Goal: Task Accomplishment & Management: Use online tool/utility

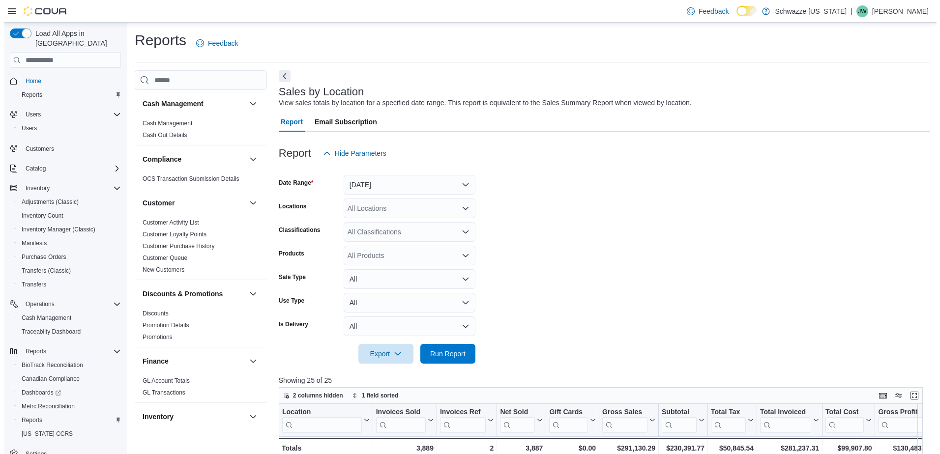
scroll to position [553, 0]
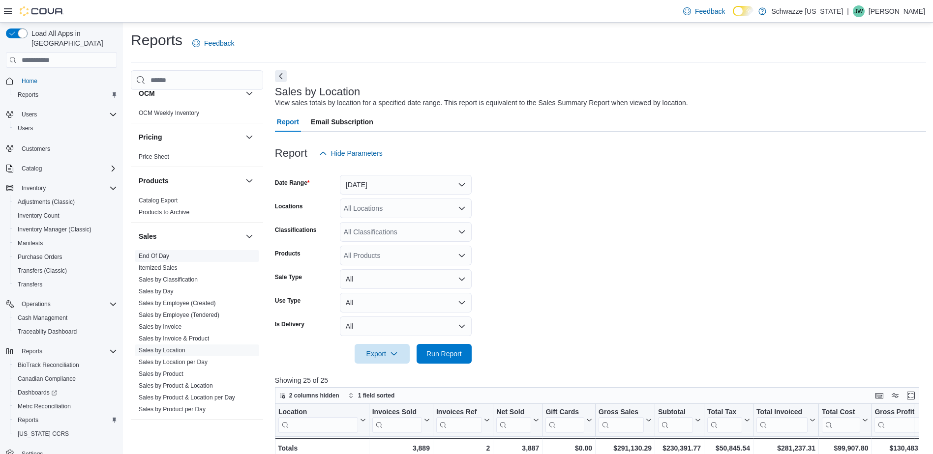
click at [154, 257] on link "End Of Day" at bounding box center [154, 256] width 30 height 7
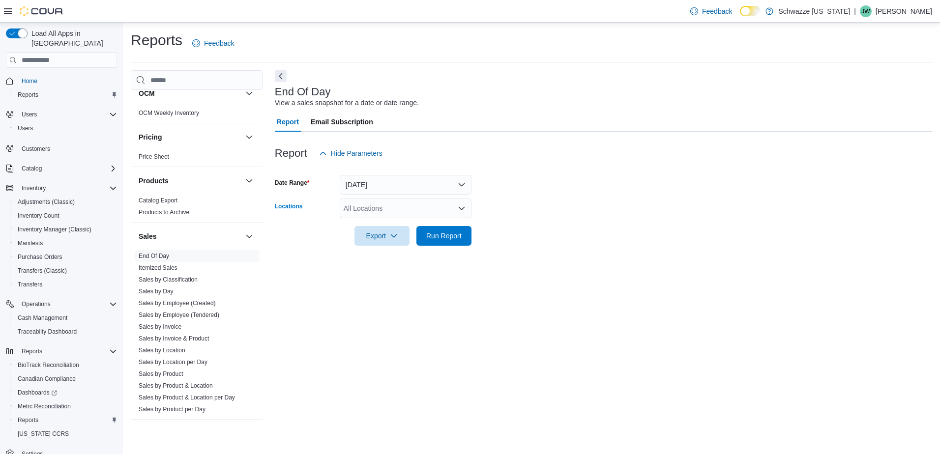
click at [456, 209] on div "All Locations" at bounding box center [406, 209] width 132 height 20
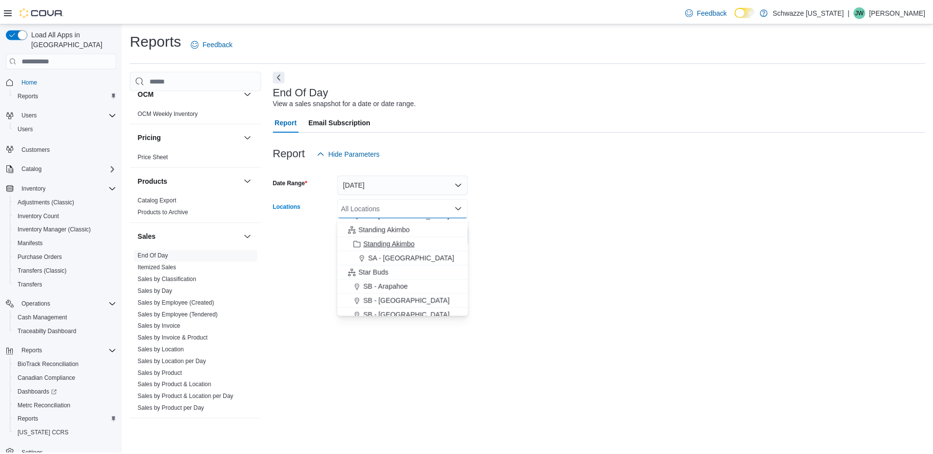
scroll to position [98, 0]
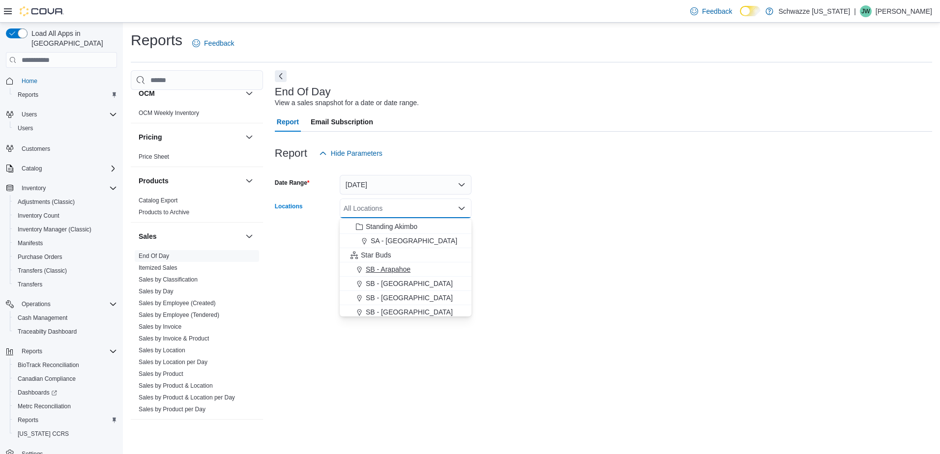
click at [390, 272] on span "SB - Arapahoe" at bounding box center [388, 270] width 45 height 10
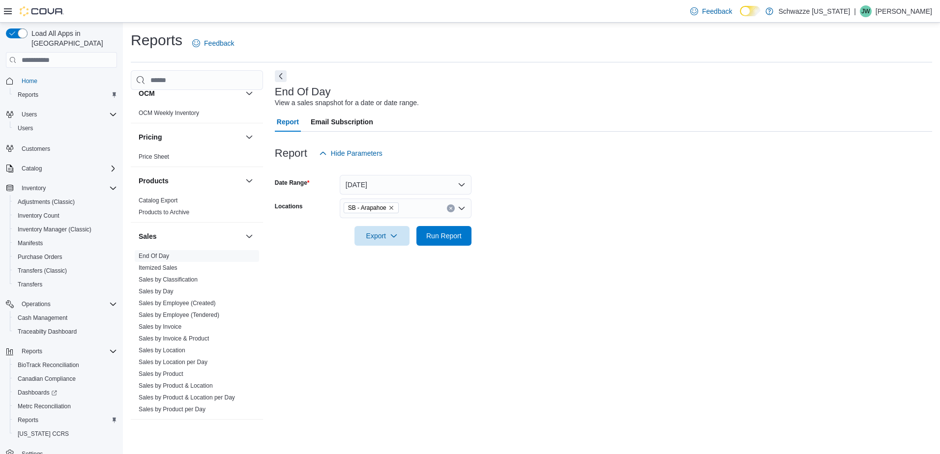
click at [528, 204] on form "Date Range [DATE] Locations SB - Arapahoe Export Run Report" at bounding box center [604, 204] width 658 height 83
click at [447, 239] on span "Run Report" at bounding box center [443, 236] width 35 height 10
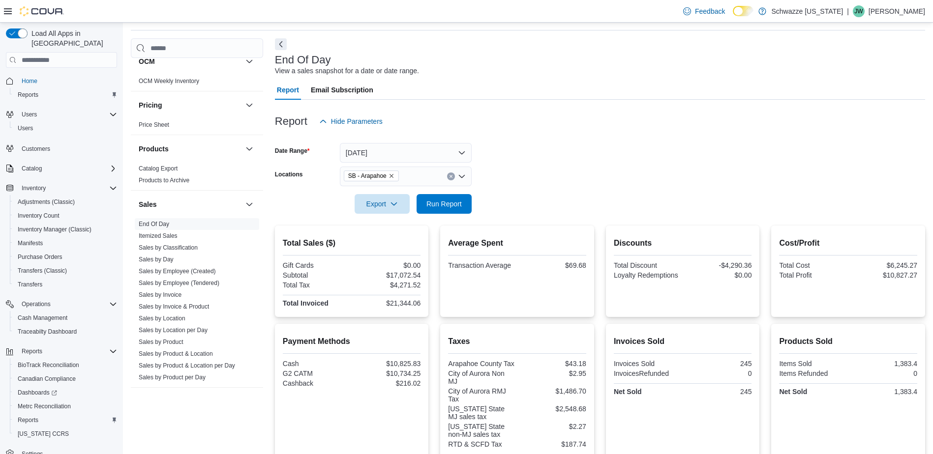
scroll to position [49, 0]
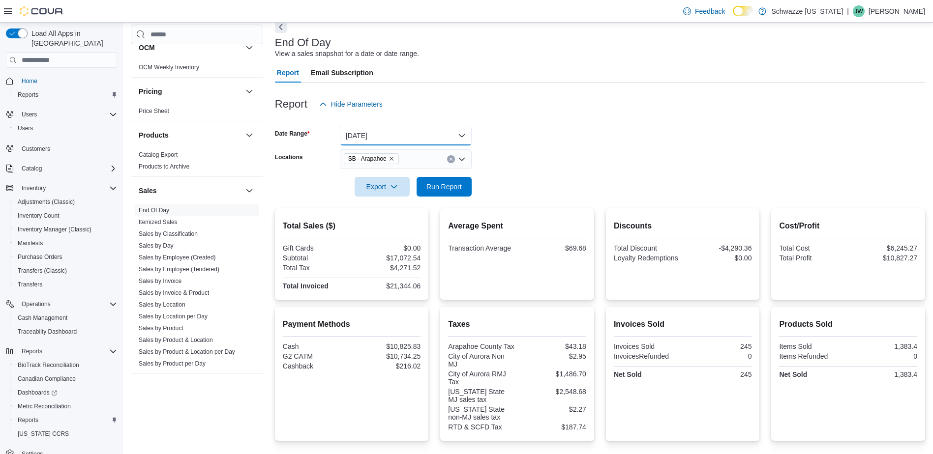
click at [459, 133] on button "[DATE]" at bounding box center [406, 136] width 132 height 20
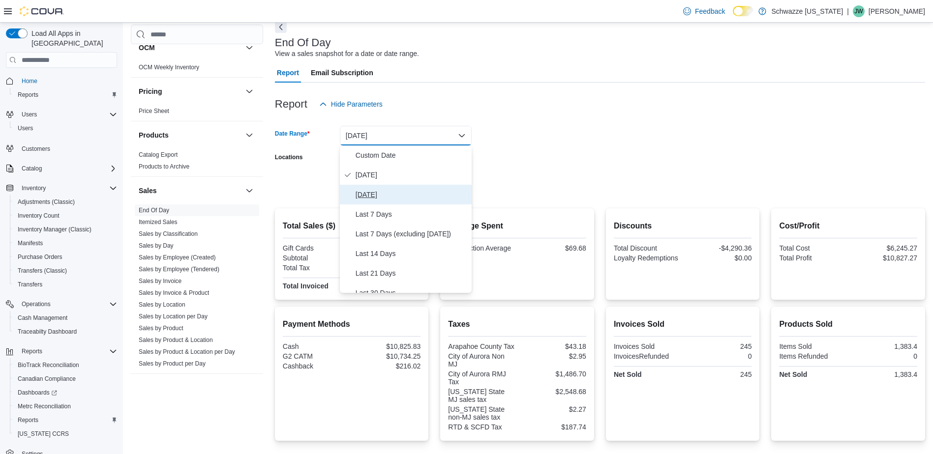
click at [390, 195] on span "[DATE]" at bounding box center [412, 195] width 112 height 12
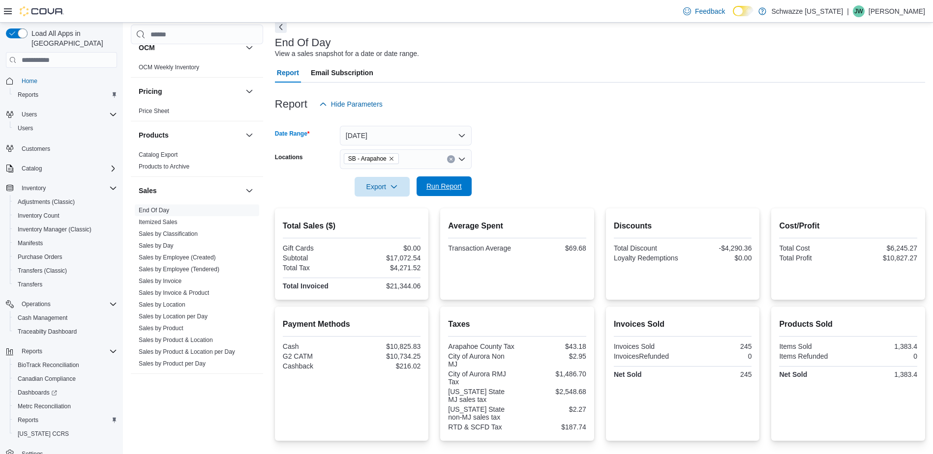
click at [447, 182] on span "Run Report" at bounding box center [443, 186] width 35 height 10
click at [462, 138] on button "[DATE]" at bounding box center [406, 136] width 132 height 20
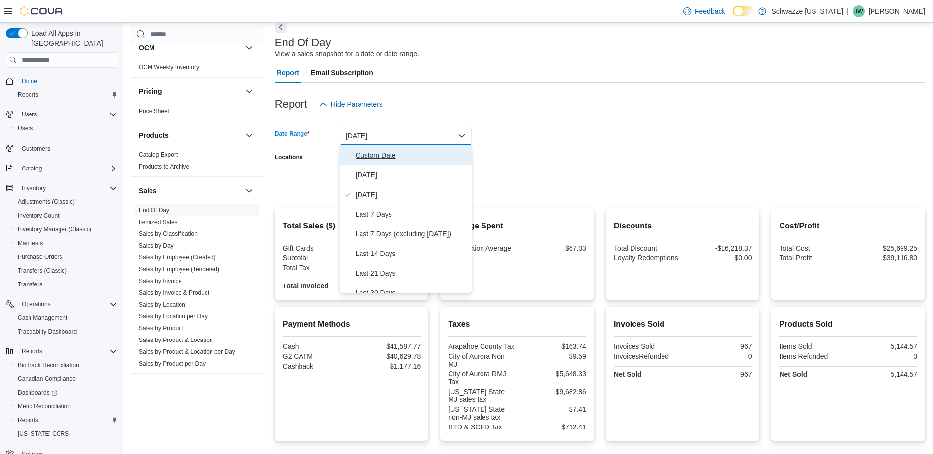
click at [386, 158] on span "Custom Date" at bounding box center [412, 156] width 112 height 12
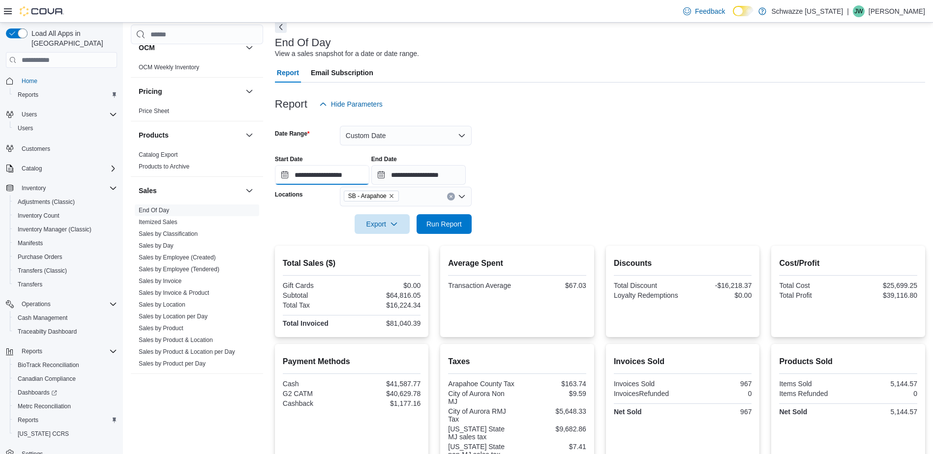
click at [283, 168] on input "**********" at bounding box center [322, 175] width 94 height 20
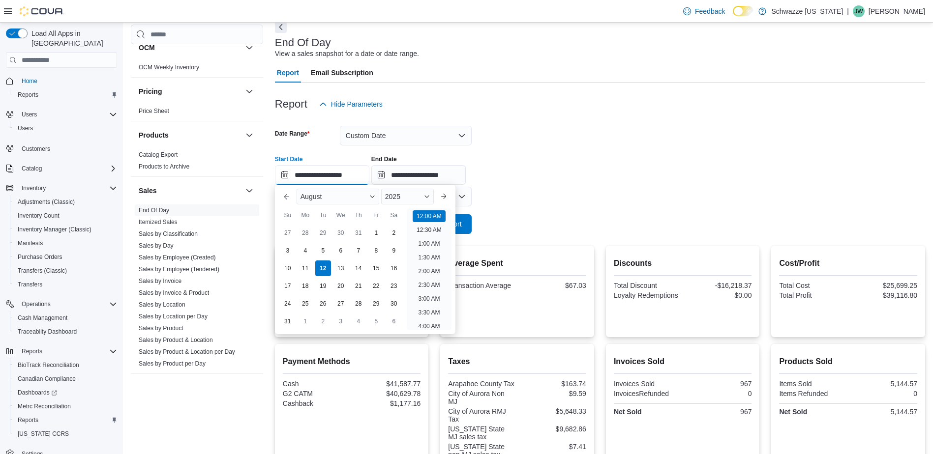
scroll to position [30, 0]
click at [287, 266] on div "10" at bounding box center [287, 268] width 17 height 17
type input "**********"
click at [389, 179] on input "**********" at bounding box center [418, 175] width 94 height 20
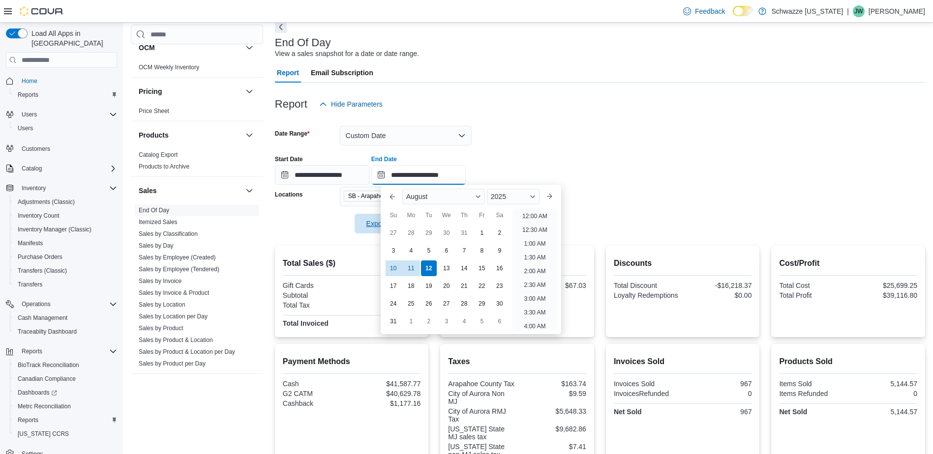
scroll to position [541, 0]
click at [412, 270] on div "11" at bounding box center [410, 268] width 17 height 17
type input "**********"
click at [657, 166] on div "**********" at bounding box center [600, 166] width 650 height 37
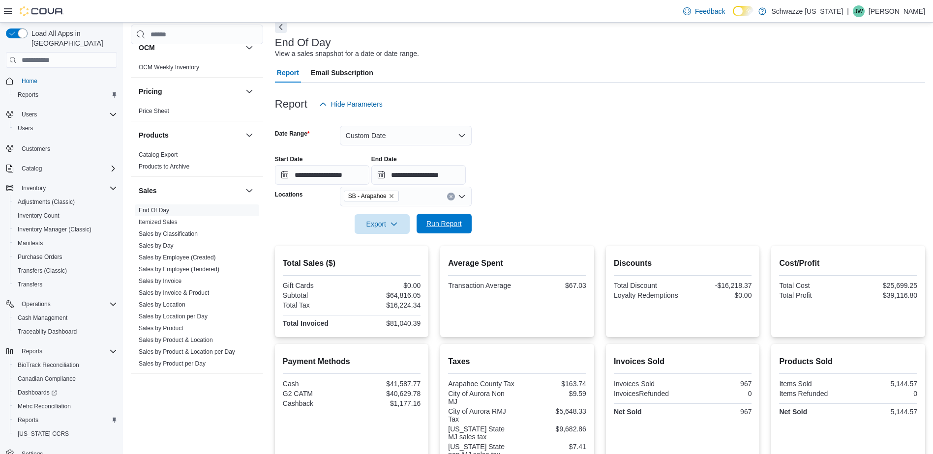
click at [434, 224] on span "Run Report" at bounding box center [443, 224] width 35 height 10
click at [453, 132] on button "Custom Date" at bounding box center [406, 136] width 132 height 20
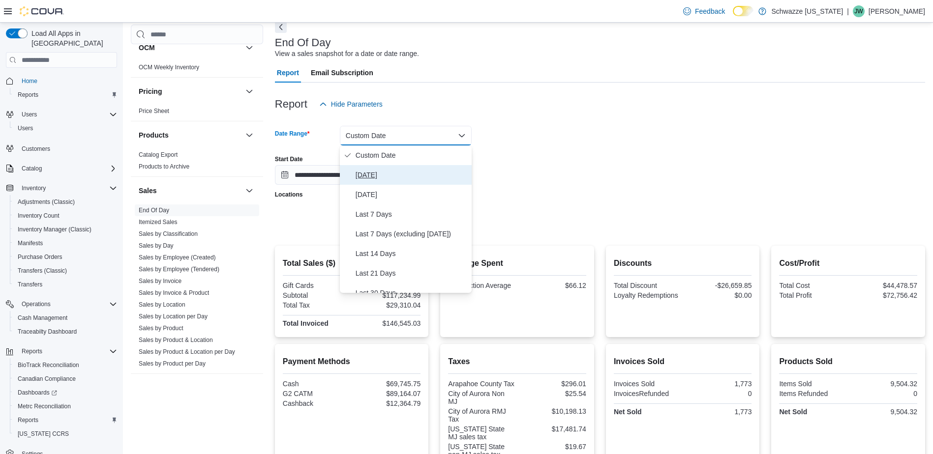
click at [402, 179] on span "[DATE]" at bounding box center [412, 175] width 112 height 12
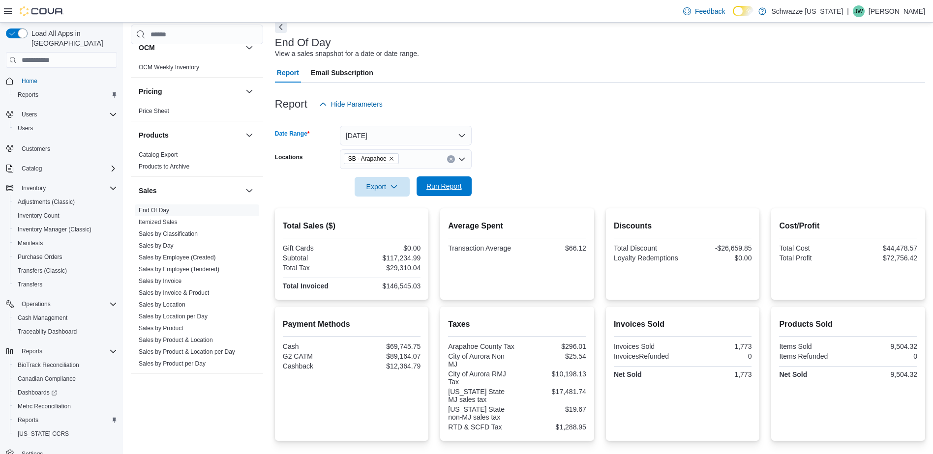
click at [447, 183] on span "Run Report" at bounding box center [443, 186] width 35 height 10
click at [451, 187] on span "Run Report" at bounding box center [443, 186] width 35 height 10
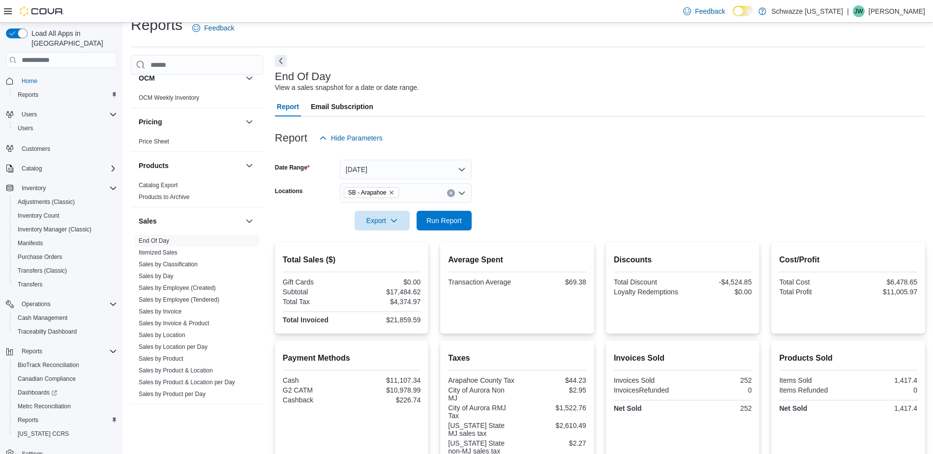
scroll to position [14, 0]
click at [157, 334] on link "Sales by Location" at bounding box center [162, 336] width 47 height 7
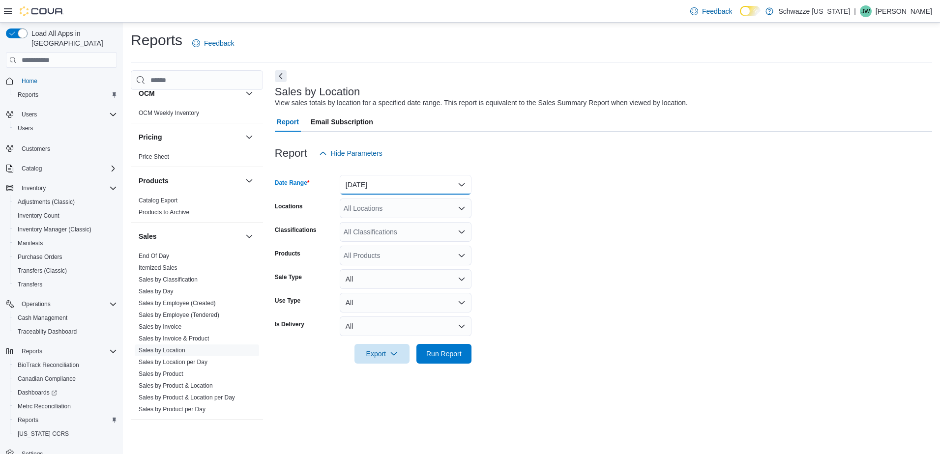
click at [464, 180] on button "[DATE]" at bounding box center [406, 185] width 132 height 20
click at [428, 220] on span "[DATE]" at bounding box center [412, 224] width 112 height 12
click at [462, 210] on icon "Open list of options" at bounding box center [462, 208] width 6 height 3
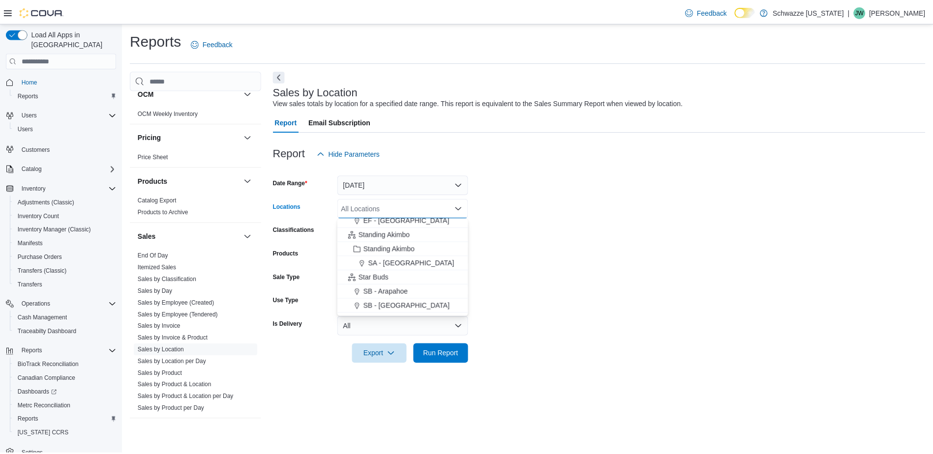
scroll to position [98, 0]
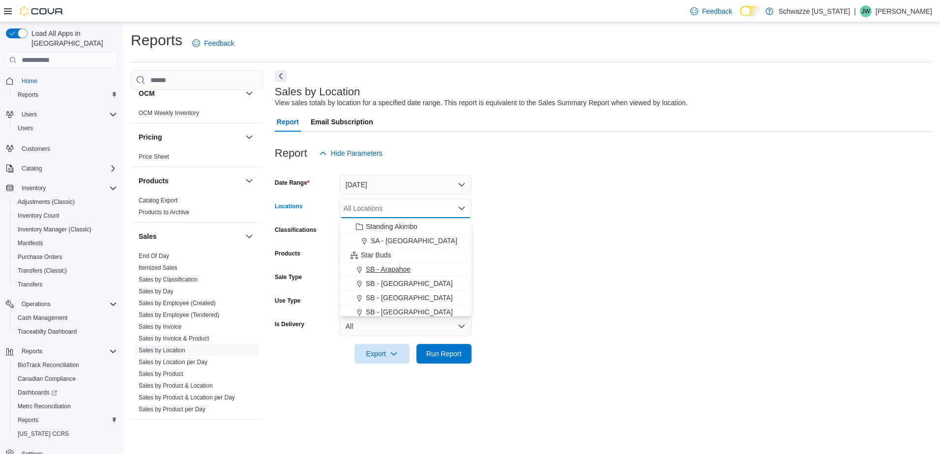
click at [409, 269] on span "SB - Arapahoe" at bounding box center [388, 270] width 45 height 10
click at [450, 354] on span "Run Report" at bounding box center [443, 354] width 35 height 10
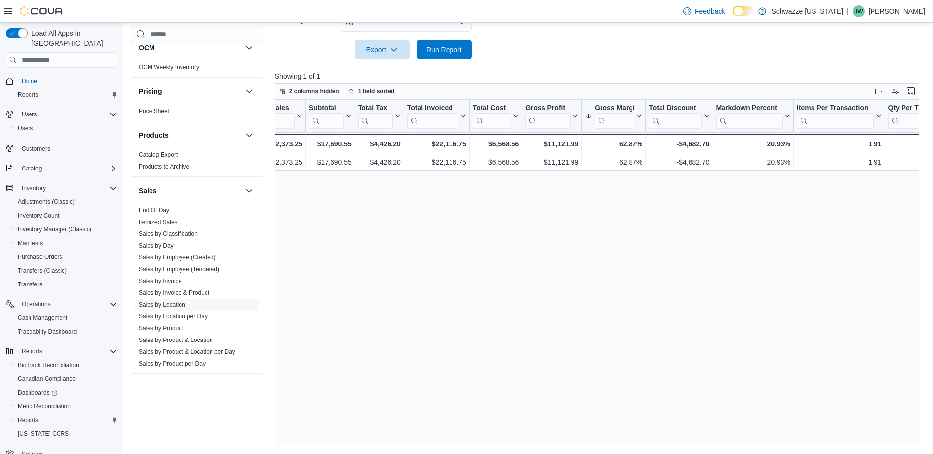
scroll to position [0, 342]
